Goal: Task Accomplishment & Management: Use online tool/utility

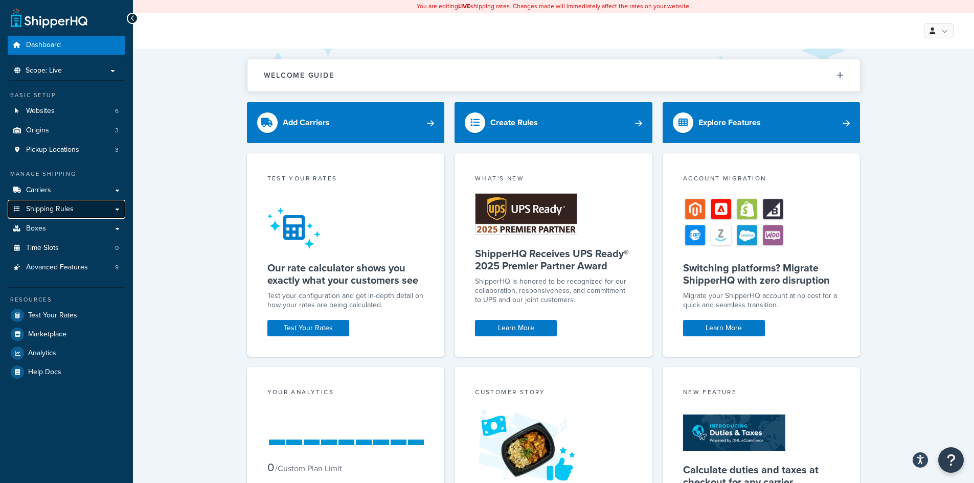
click at [47, 211] on span "Shipping Rules" at bounding box center [50, 209] width 48 height 9
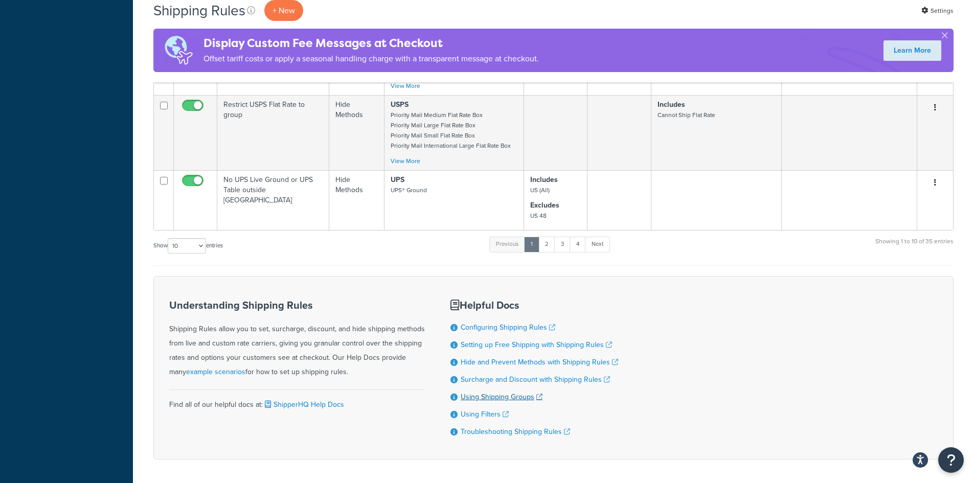
scroll to position [819, 0]
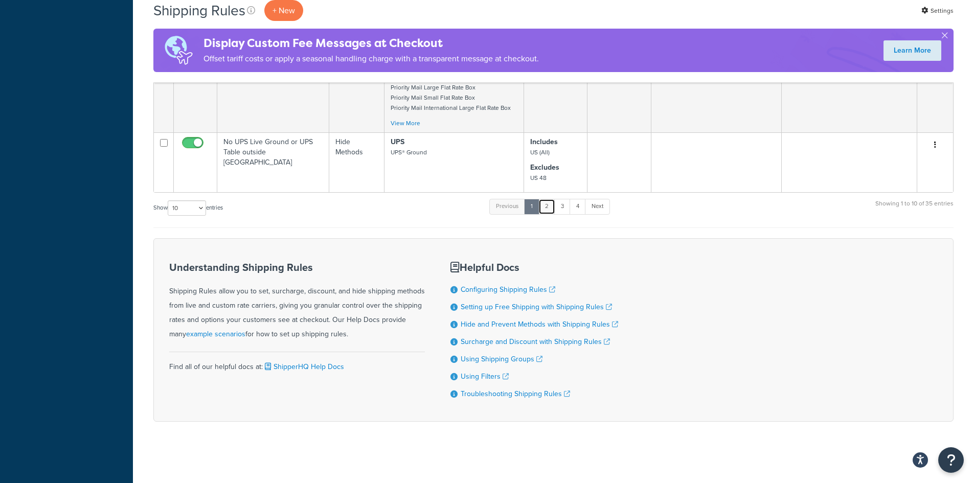
click at [551, 206] on link "2" at bounding box center [546, 206] width 17 height 15
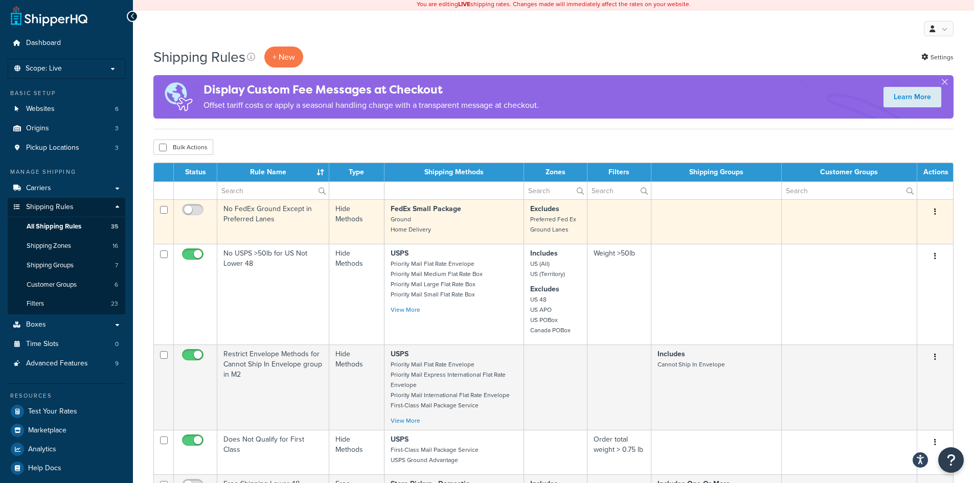
scroll to position [0, 0]
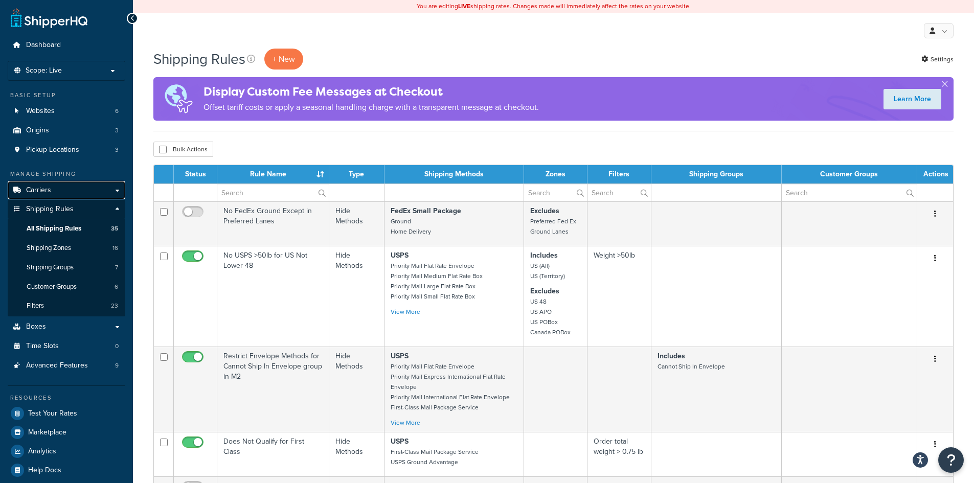
click at [58, 190] on link "Carriers" at bounding box center [67, 190] width 118 height 19
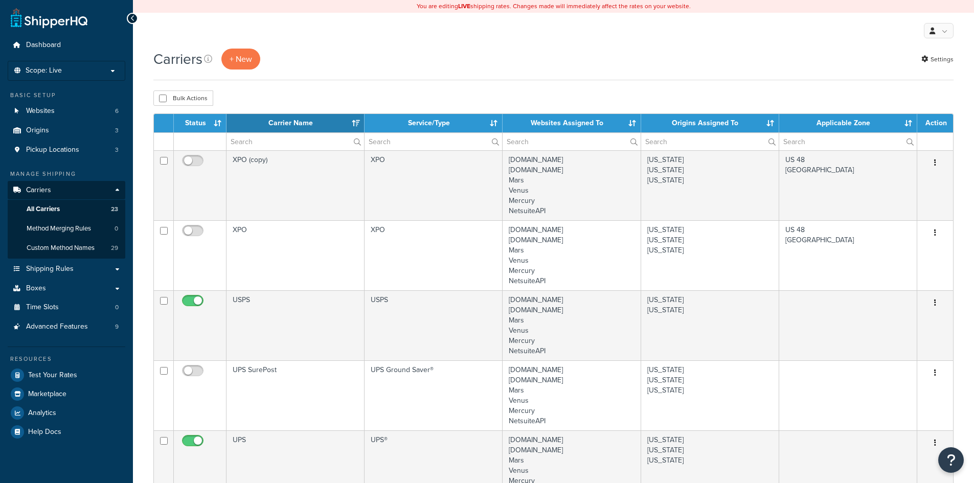
select select "15"
click at [108, 72] on p "Scope: Live" at bounding box center [66, 70] width 108 height 9
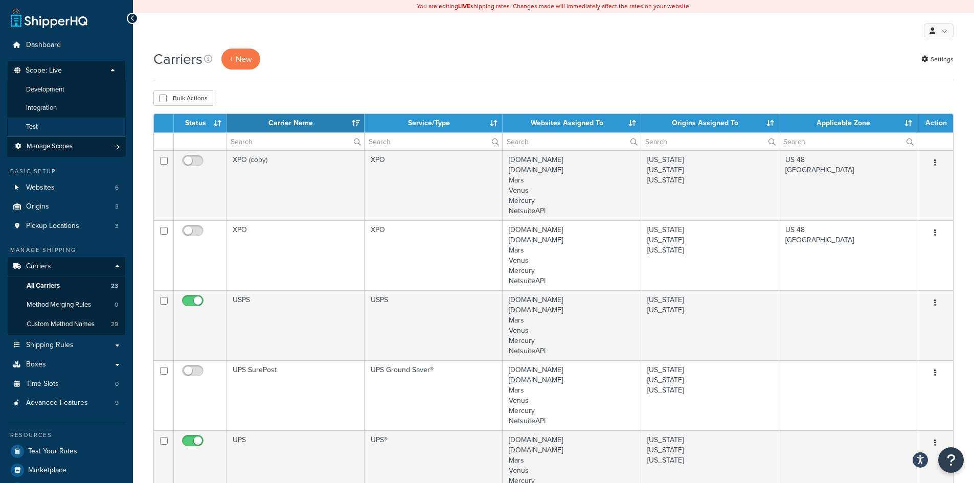
click at [60, 125] on li "Test" at bounding box center [66, 127] width 119 height 19
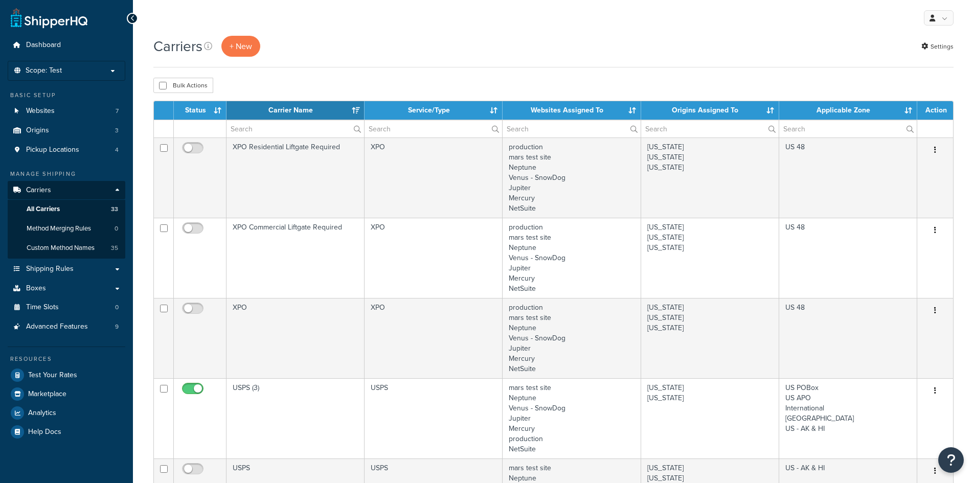
select select "15"
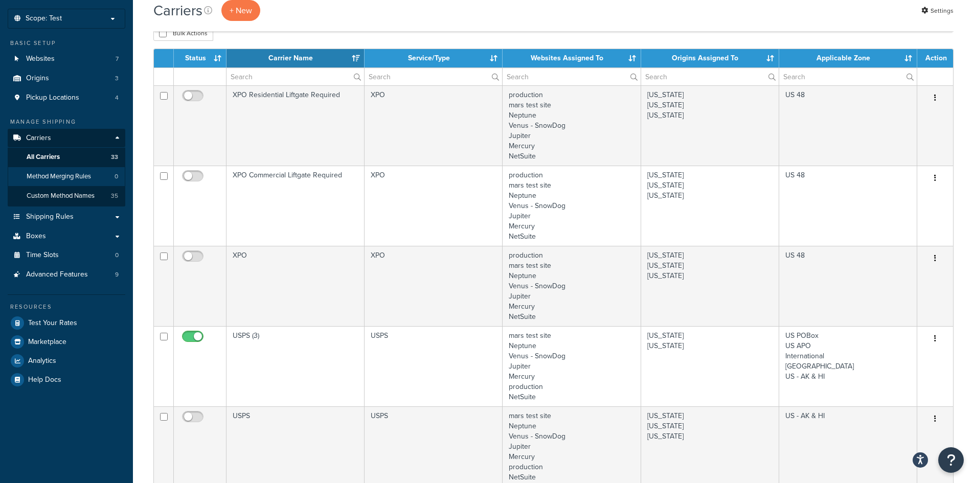
scroll to position [51, 0]
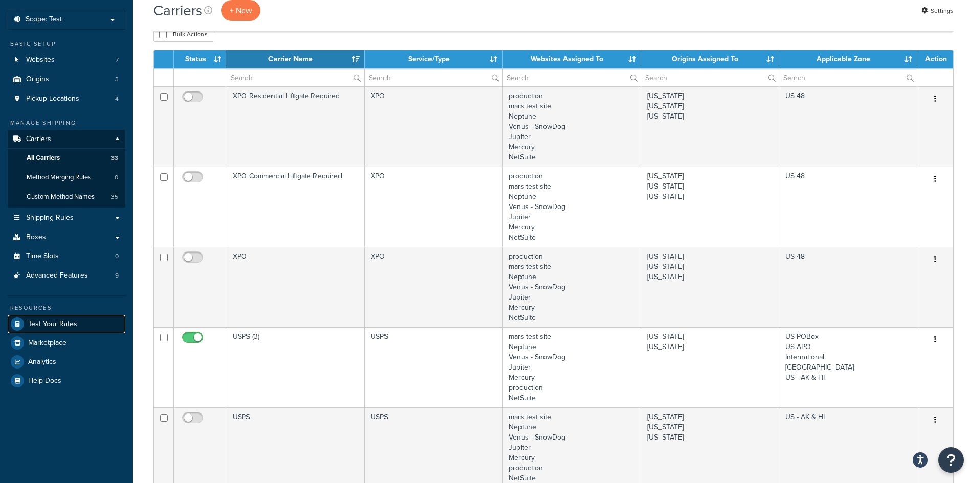
click at [64, 323] on span "Test Your Rates" at bounding box center [52, 324] width 49 height 9
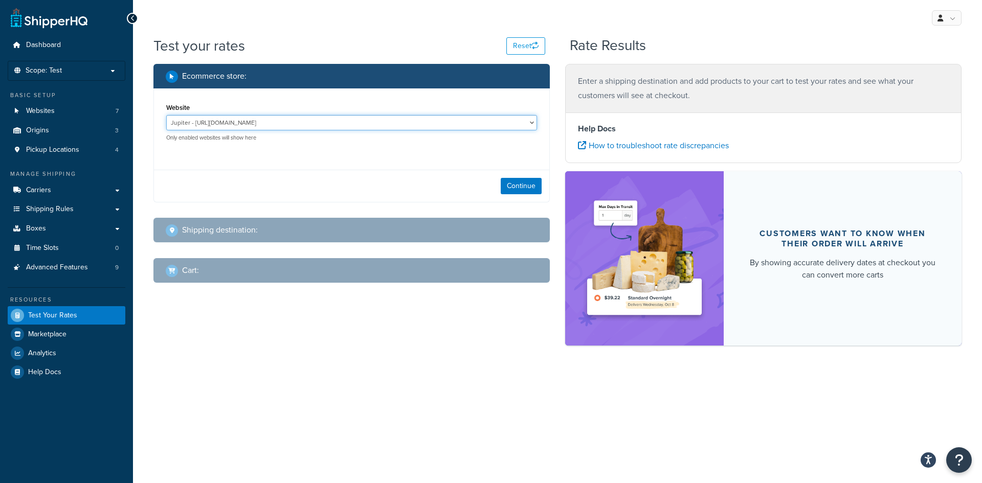
click at [375, 120] on select "Jupiter - [URL][DOMAIN_NAME] Mercury - [URL][DOMAIN_NAME] production - [URL][DO…" at bounding box center [351, 122] width 371 height 15
select select "b33bf3aff3f7d1763e2fb3e4eaa08f04"
click at [166, 115] on select "Jupiter - [URL][DOMAIN_NAME] Mercury - [URL][DOMAIN_NAME] production - [URL][DO…" at bounding box center [351, 122] width 371 height 15
click at [395, 120] on select "Jupiter - [URL][DOMAIN_NAME] Mercury - [URL][DOMAIN_NAME] production - [URL][DO…" at bounding box center [351, 122] width 371 height 15
click at [166, 115] on select "Jupiter - [URL][DOMAIN_NAME] Mercury - [URL][DOMAIN_NAME] production - [URL][DO…" at bounding box center [351, 122] width 371 height 15
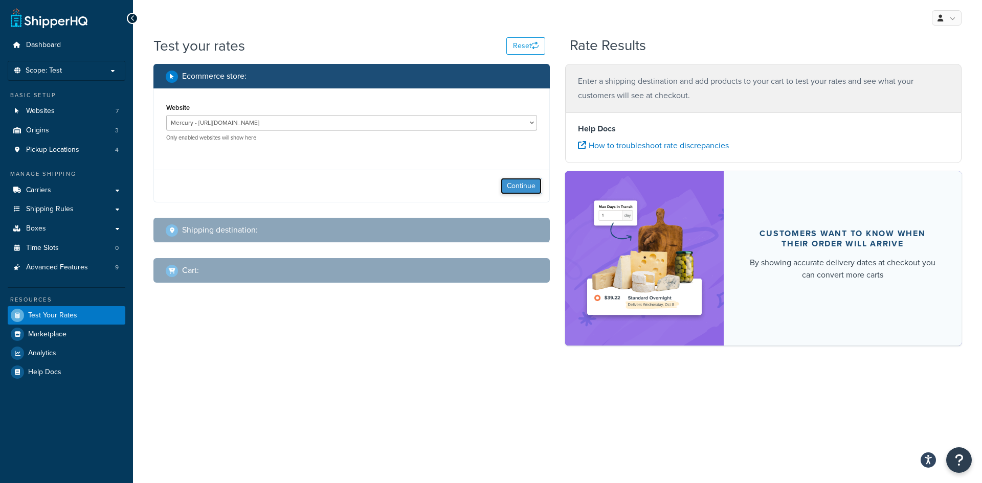
click at [523, 186] on button "Continue" at bounding box center [521, 186] width 41 height 16
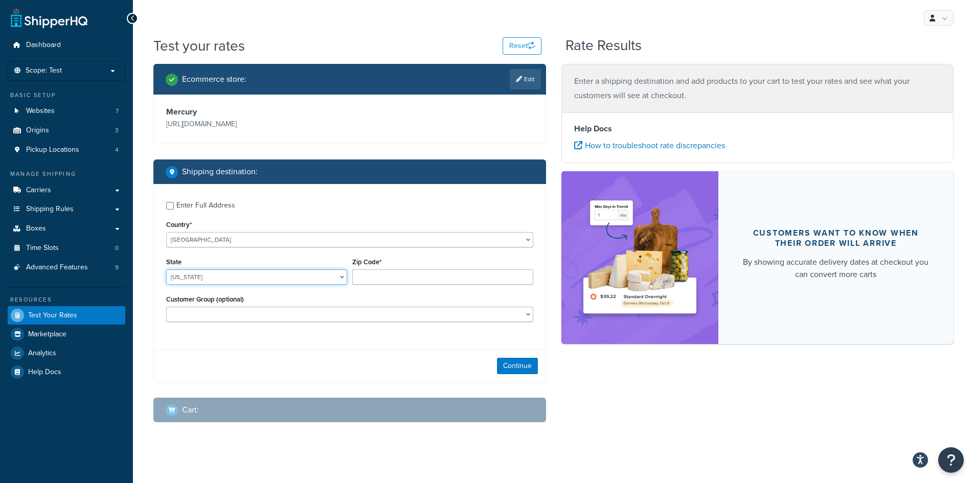
click at [319, 275] on select "[US_STATE] [US_STATE] [US_STATE] [US_STATE] [US_STATE] Armed Forces Americas Ar…" at bounding box center [256, 276] width 181 height 15
select select "MD"
click at [166, 270] on select "[US_STATE] [US_STATE] [US_STATE] [US_STATE] [US_STATE] Armed Forces Americas Ar…" at bounding box center [256, 276] width 181 height 15
click at [434, 273] on input "Zip Code*" at bounding box center [442, 276] width 181 height 15
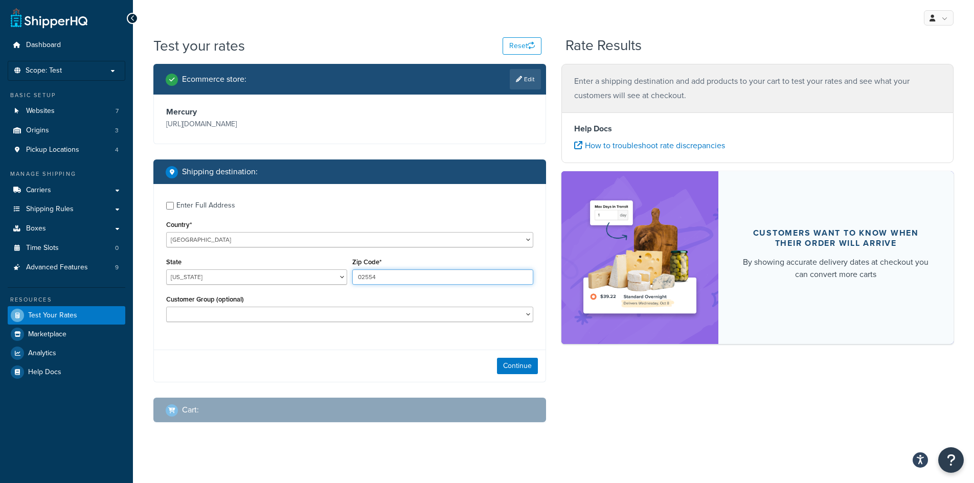
type input "02554"
click at [437, 332] on div "Enter Full Address Country* [GEOGRAPHIC_DATA] [GEOGRAPHIC_DATA] [GEOGRAPHIC_DAT…" at bounding box center [350, 263] width 392 height 158
click at [337, 274] on select "[US_STATE] [US_STATE] [US_STATE] [US_STATE] [US_STATE] Armed Forces Americas Ar…" at bounding box center [256, 276] width 181 height 15
select select "MA"
click at [166, 270] on select "[US_STATE] [US_STATE] [US_STATE] [US_STATE] [US_STATE] Armed Forces Americas Ar…" at bounding box center [256, 276] width 181 height 15
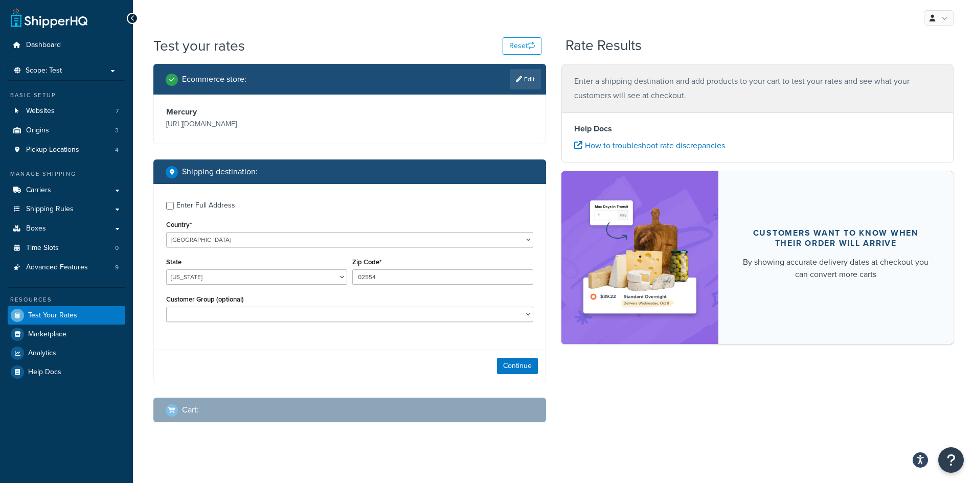
click at [343, 336] on div "Enter Full Address Country* [GEOGRAPHIC_DATA] [GEOGRAPHIC_DATA] [GEOGRAPHIC_DAT…" at bounding box center [350, 263] width 392 height 158
click at [523, 369] on button "Continue" at bounding box center [517, 366] width 41 height 16
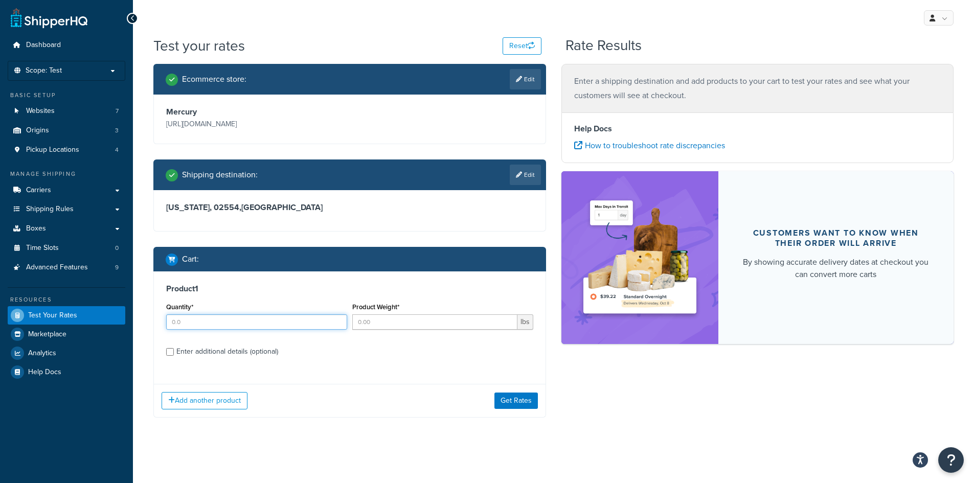
drag, startPoint x: 214, startPoint y: 325, endPoint x: 177, endPoint y: 325, distance: 36.8
click at [177, 325] on input "Quantity*" at bounding box center [256, 321] width 181 height 15
type input "1"
drag, startPoint x: 376, startPoint y: 323, endPoint x: 356, endPoint y: 325, distance: 20.0
click at [356, 325] on input "Product Weight*" at bounding box center [434, 321] width 165 height 15
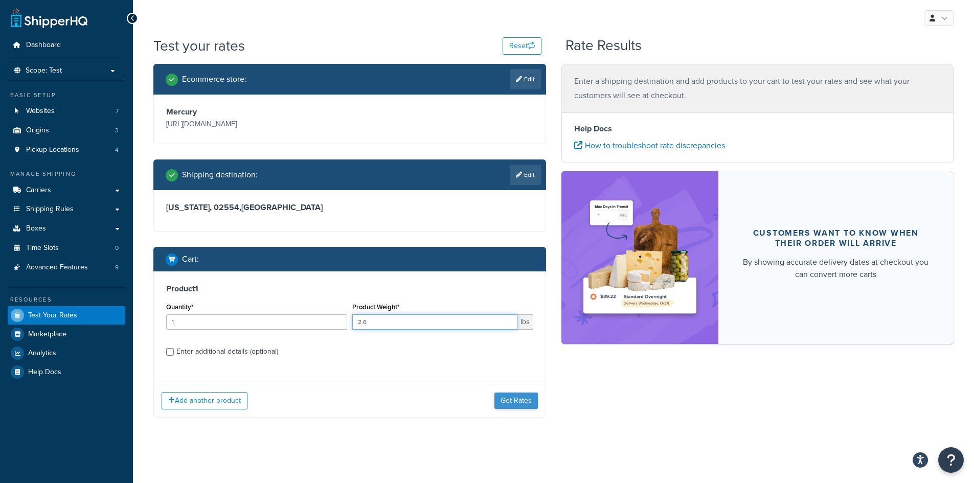
type input "2.6"
click at [523, 401] on button "Get Rates" at bounding box center [515, 401] width 43 height 16
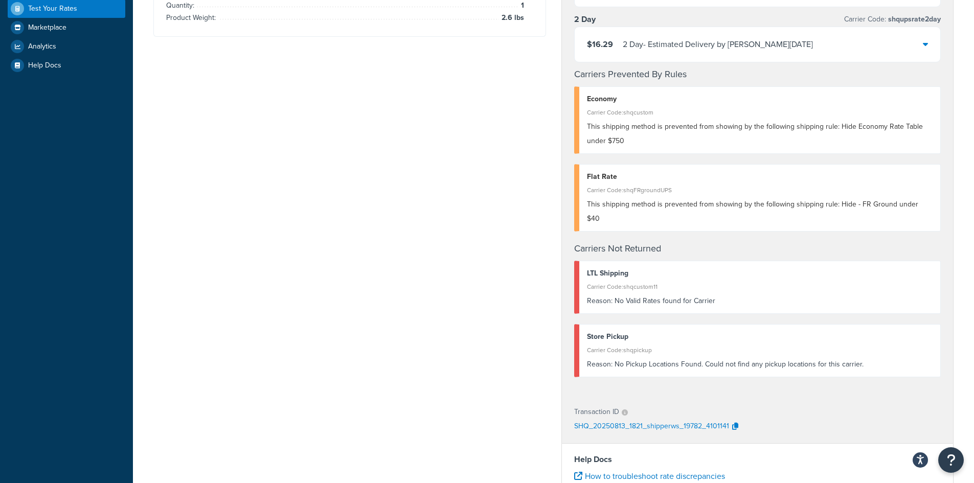
scroll to position [51, 0]
